Goal: Task Accomplishment & Management: Complete application form

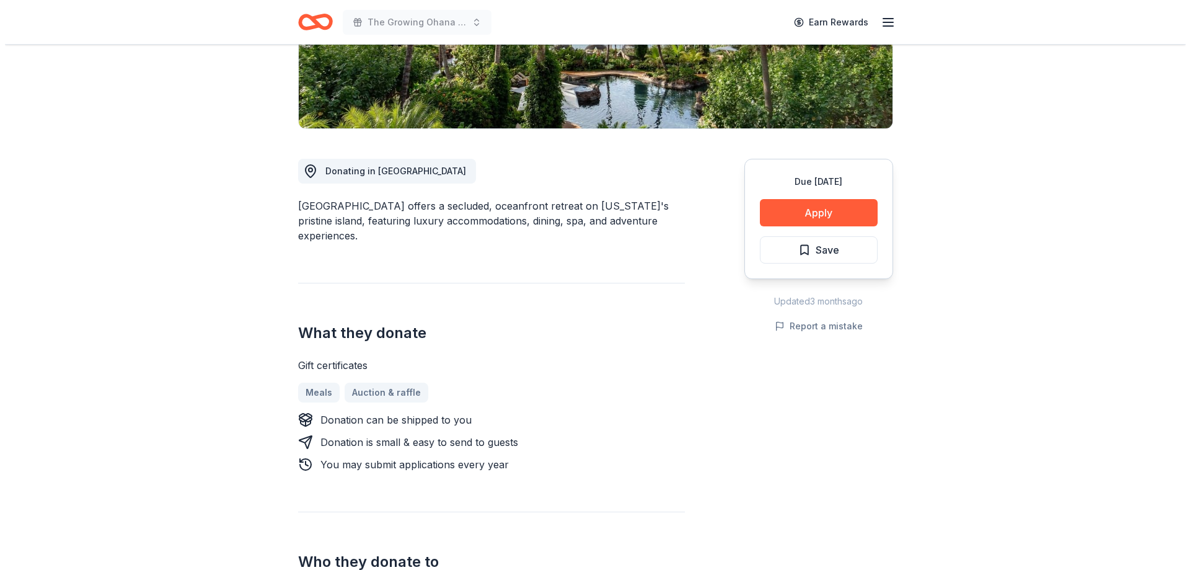
scroll to position [186, 0]
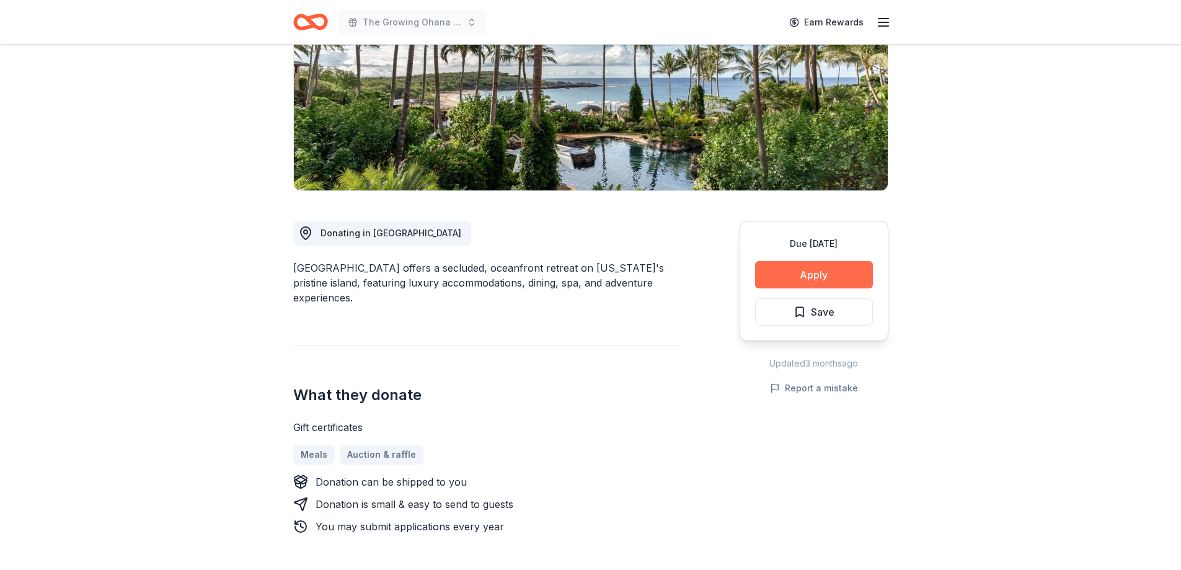
click at [795, 270] on button "Apply" at bounding box center [814, 274] width 118 height 27
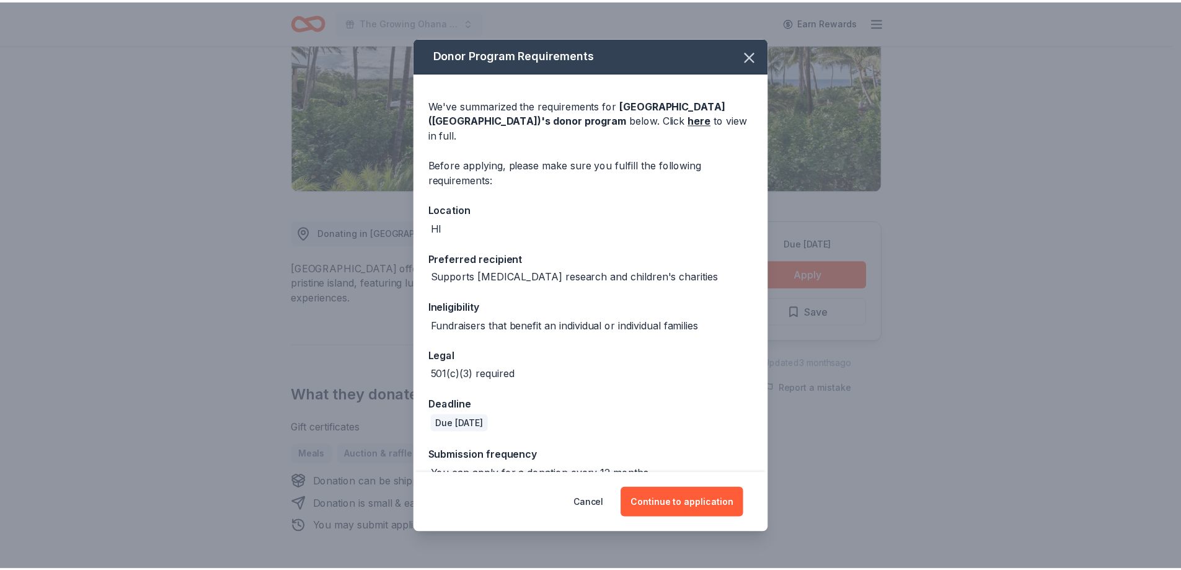
scroll to position [8, 0]
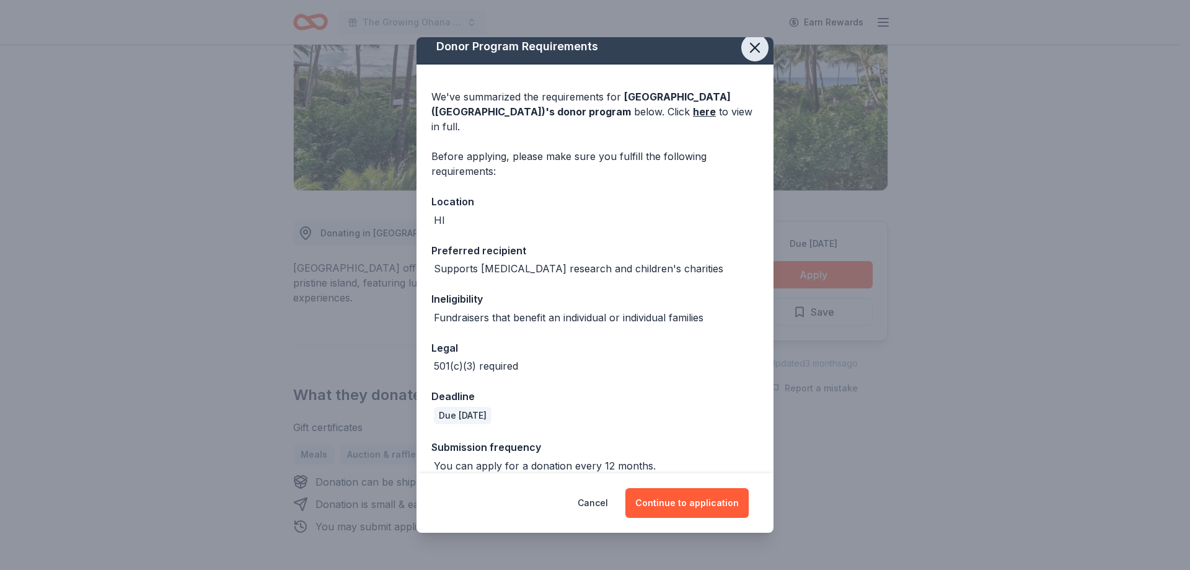
click at [751, 49] on icon "button" at bounding box center [754, 47] width 17 height 17
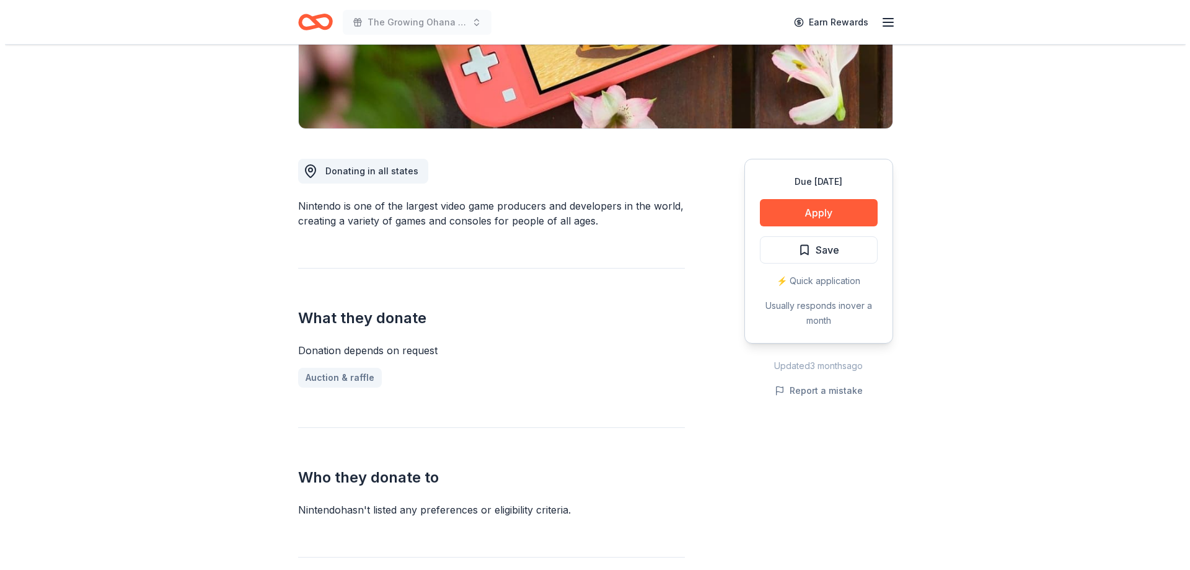
scroll to position [310, 0]
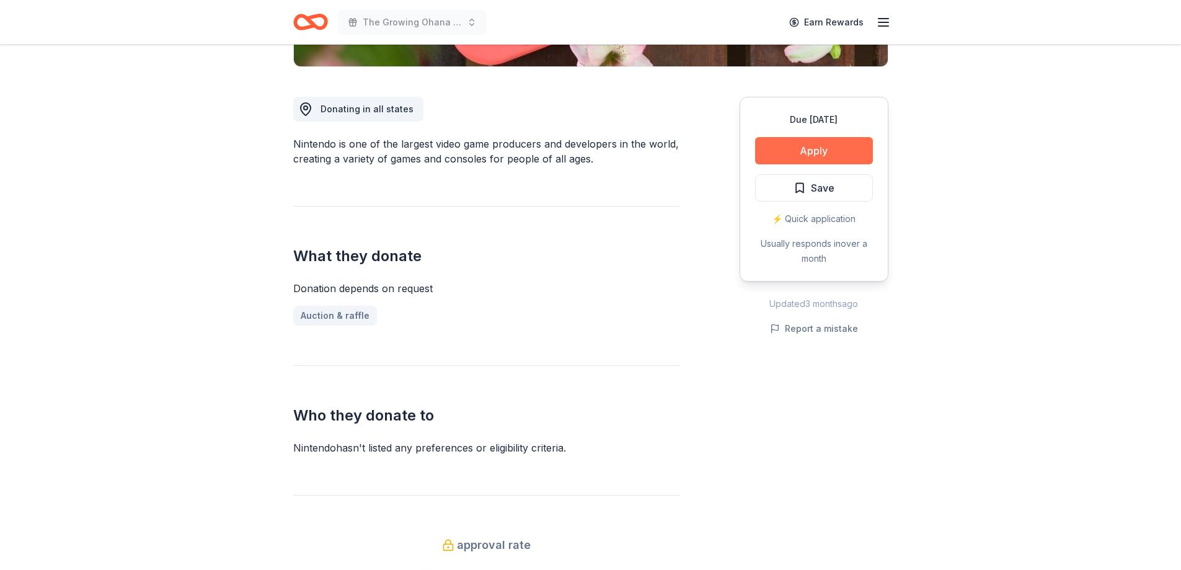
click at [797, 149] on button "Apply" at bounding box center [814, 150] width 118 height 27
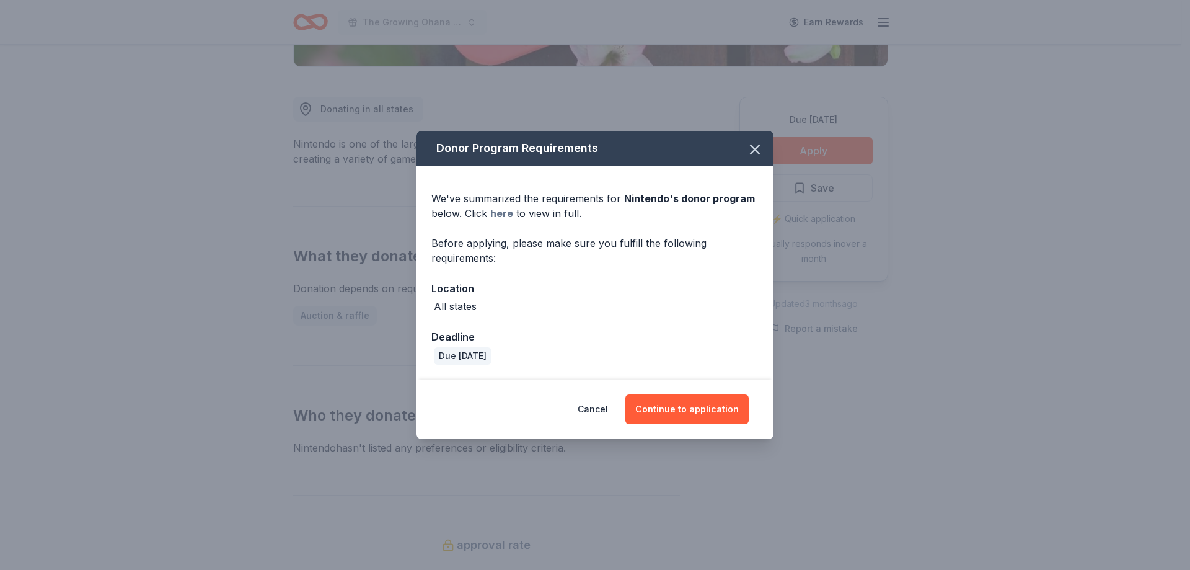
click at [505, 216] on link "here" at bounding box center [501, 213] width 23 height 15
click at [704, 407] on button "Continue to application" at bounding box center [686, 409] width 123 height 30
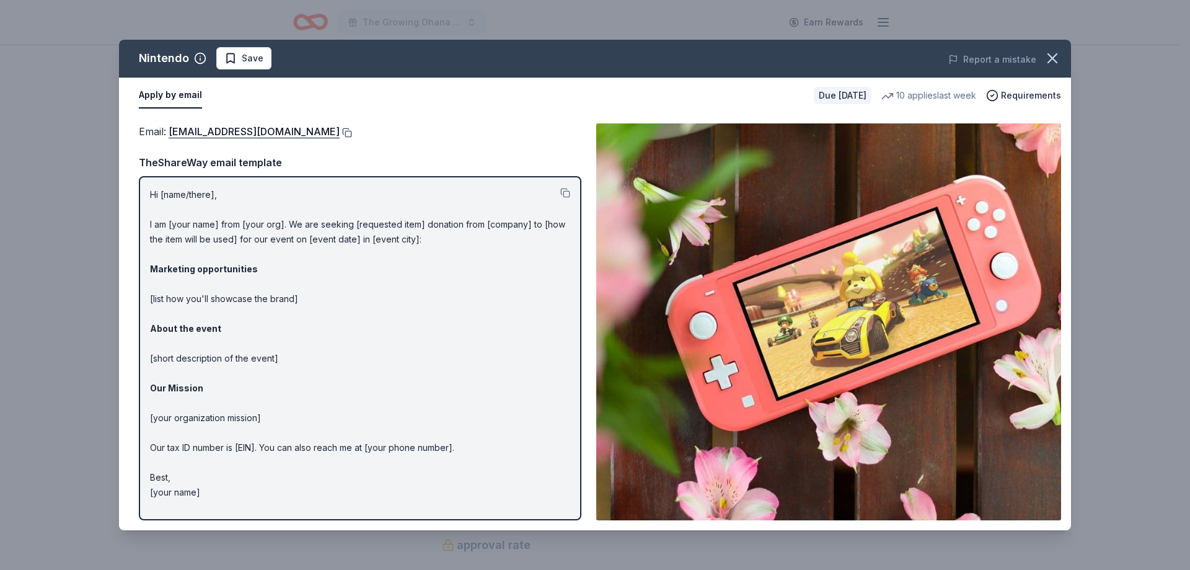
click at [352, 134] on button at bounding box center [346, 133] width 12 height 10
click at [255, 62] on span "Save" at bounding box center [253, 58] width 22 height 15
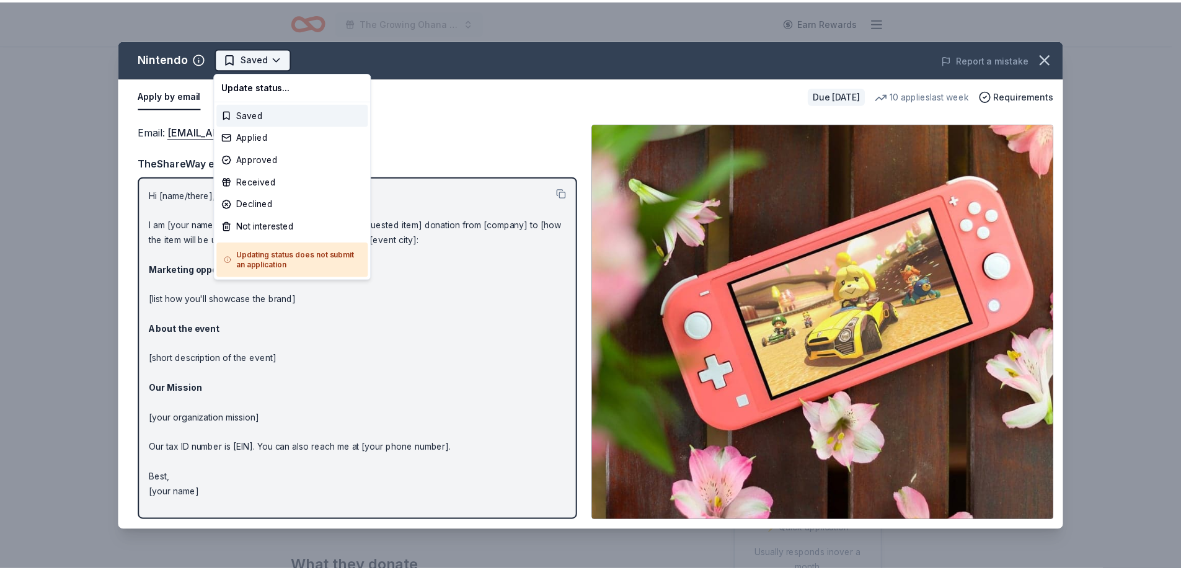
scroll to position [0, 0]
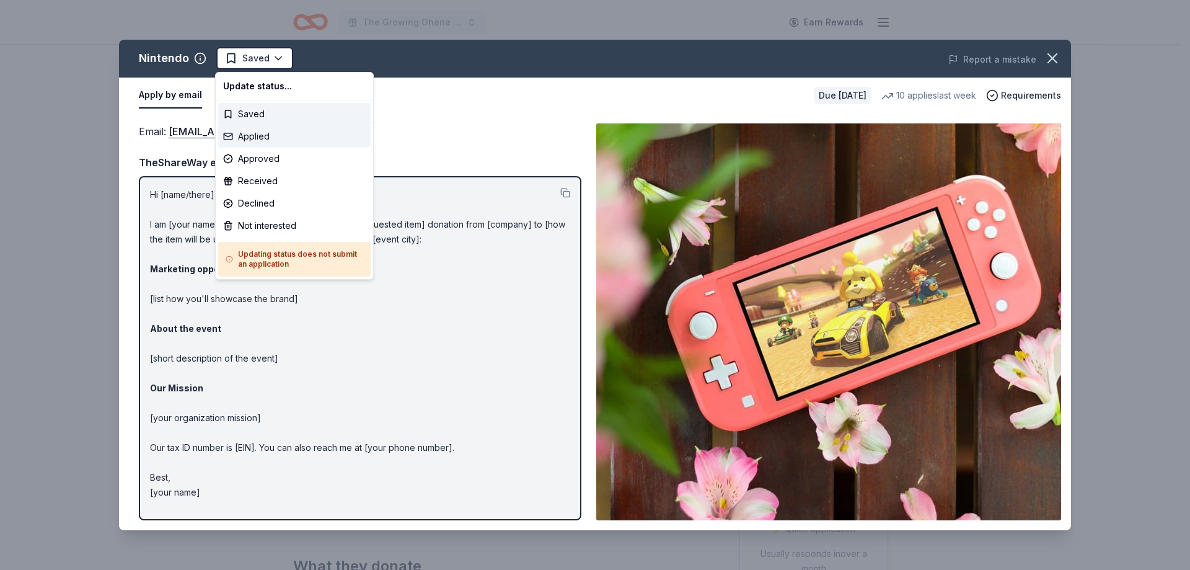
click at [267, 133] on div "Applied" at bounding box center [294, 136] width 152 height 22
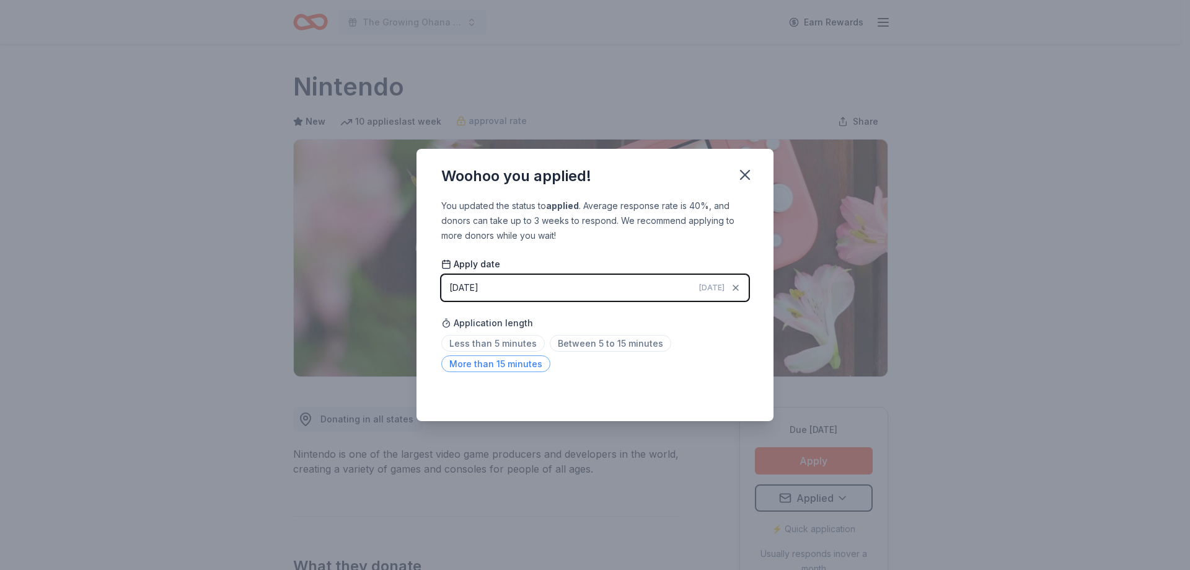
click at [526, 363] on span "More than 15 minutes" at bounding box center [495, 363] width 109 height 17
click at [747, 174] on icon "button" at bounding box center [745, 174] width 9 height 9
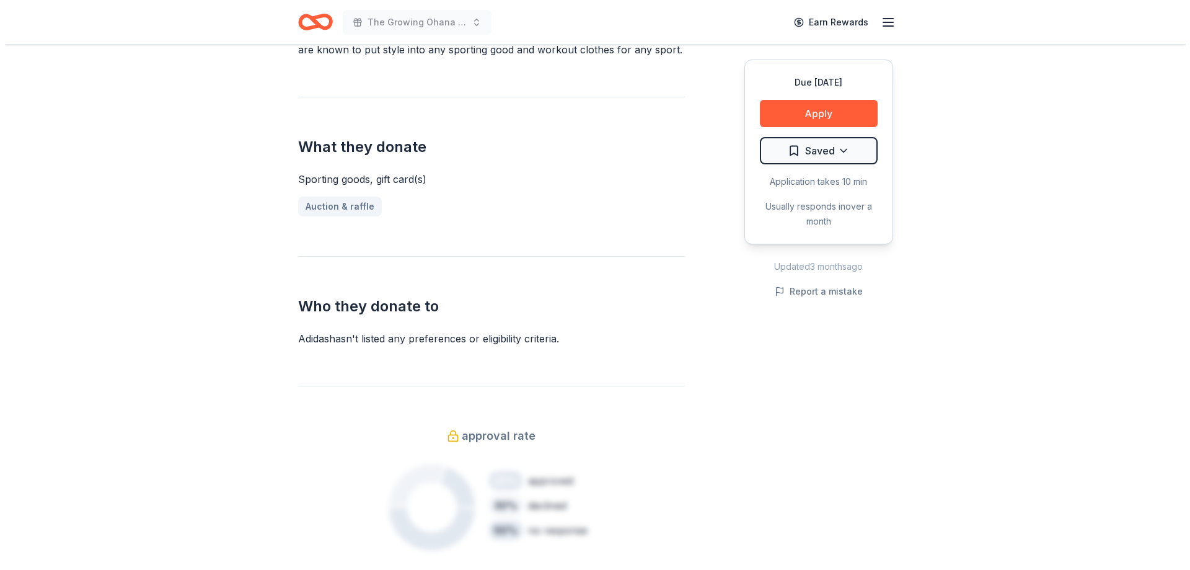
scroll to position [496, 0]
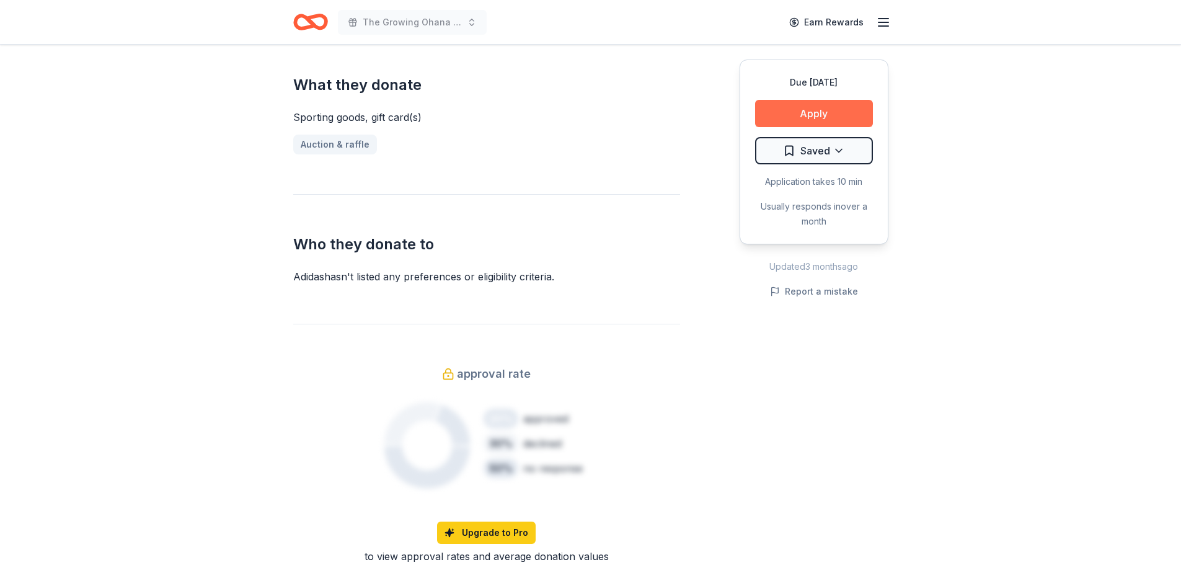
click at [815, 112] on button "Apply" at bounding box center [814, 113] width 118 height 27
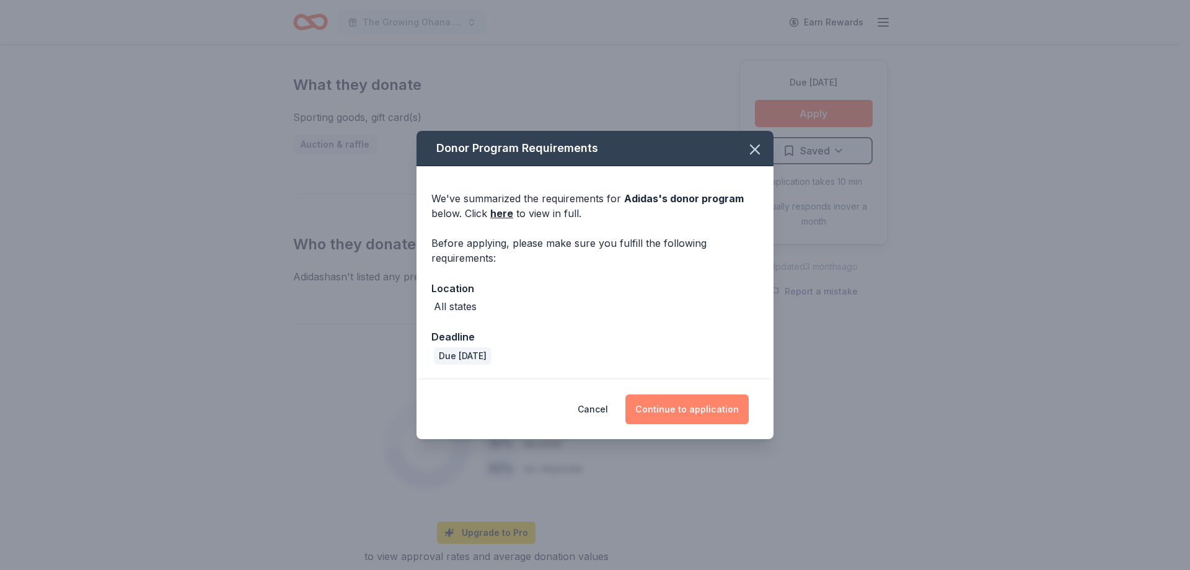
click at [691, 412] on button "Continue to application" at bounding box center [686, 409] width 123 height 30
